Goal: Task Accomplishment & Management: Manage account settings

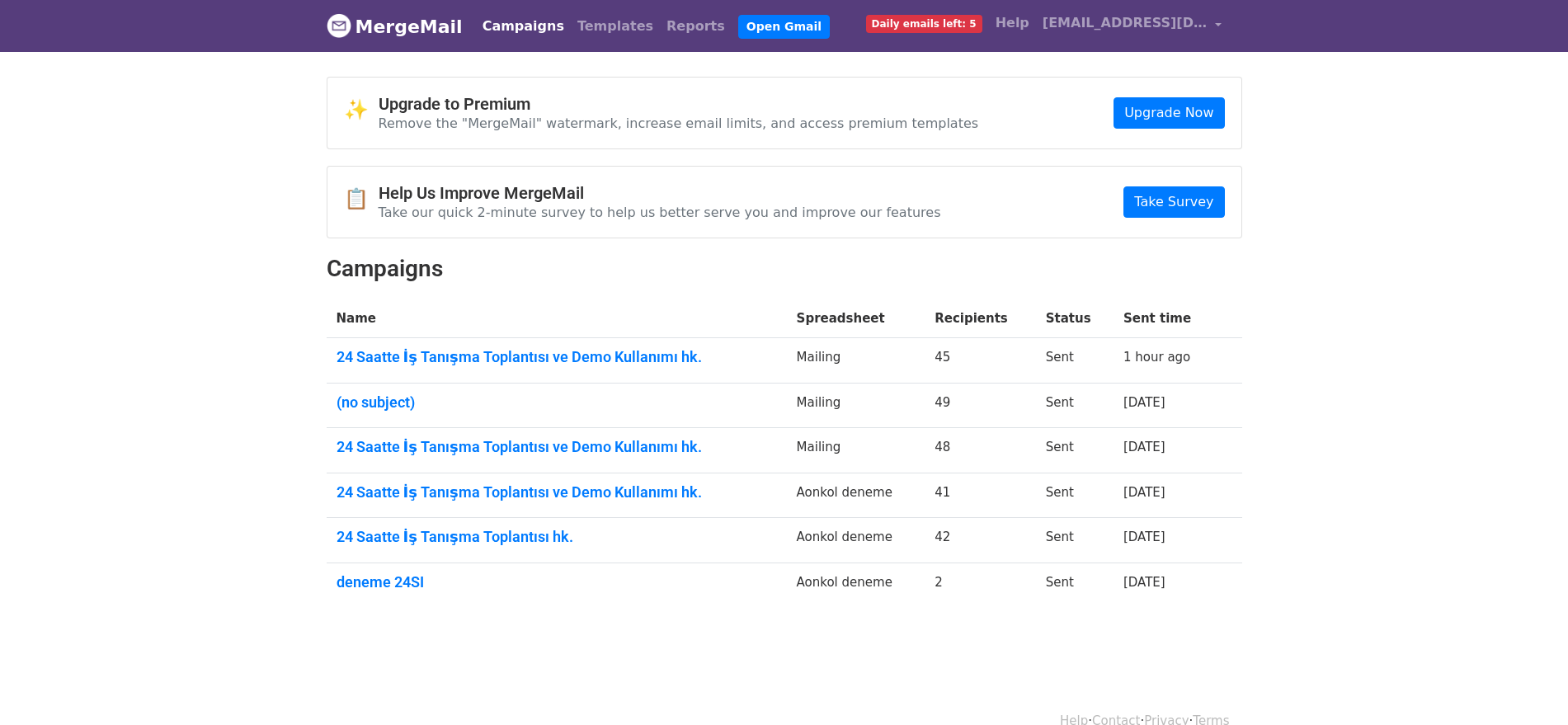
click at [416, 365] on td "24 Saatte İş Tanışma Toplantısı ve Demo Kullanımı hk." at bounding box center [557, 360] width 460 height 45
click at [411, 344] on td "24 Saatte İş Tanışma Toplantısı ve Demo Kullanımı hk." at bounding box center [557, 360] width 460 height 45
click at [421, 357] on link "24 Saatte İş Tanışma Toplantısı ve Demo Kullanımı hk." at bounding box center [557, 357] width 440 height 18
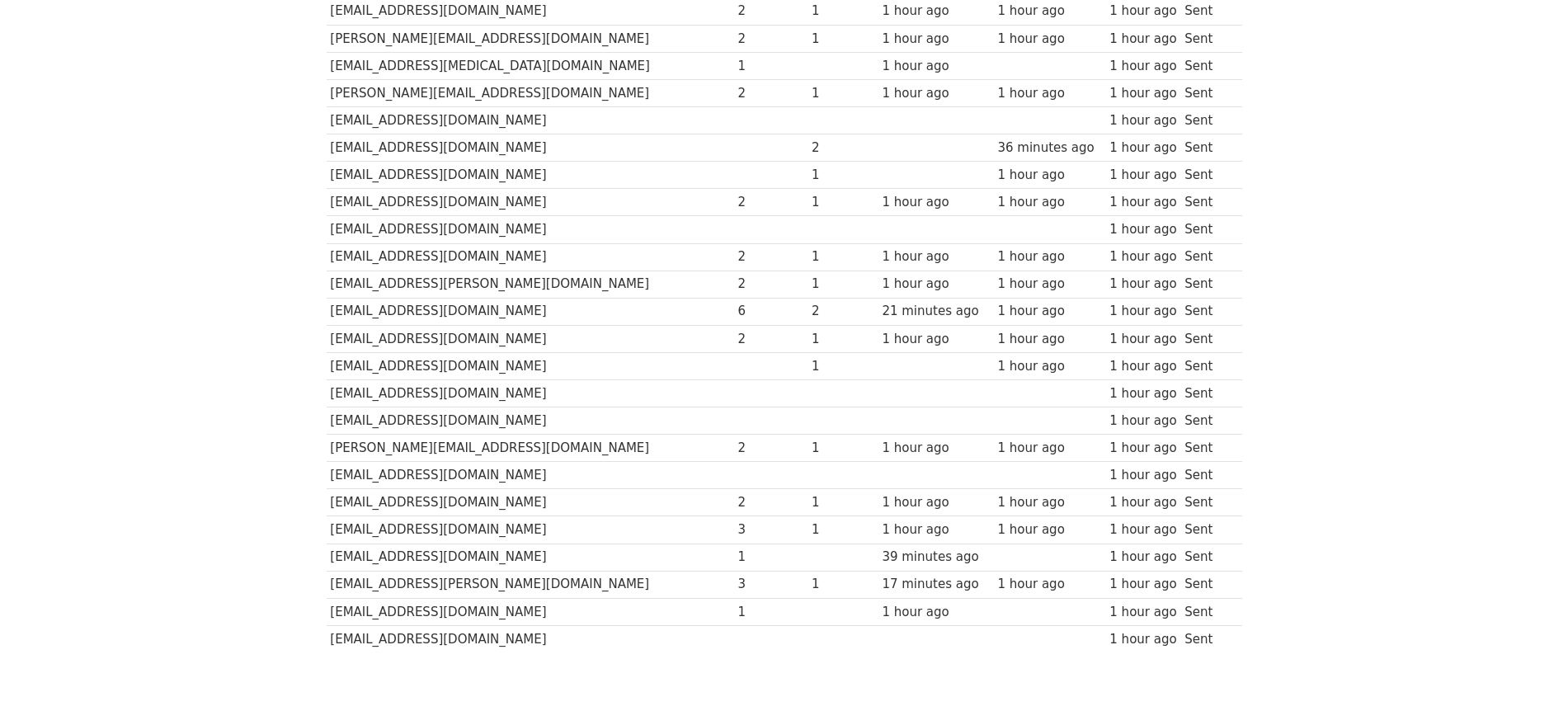
scroll to position [821, 0]
